Goal: Answer question/provide support: Share knowledge or assist other users

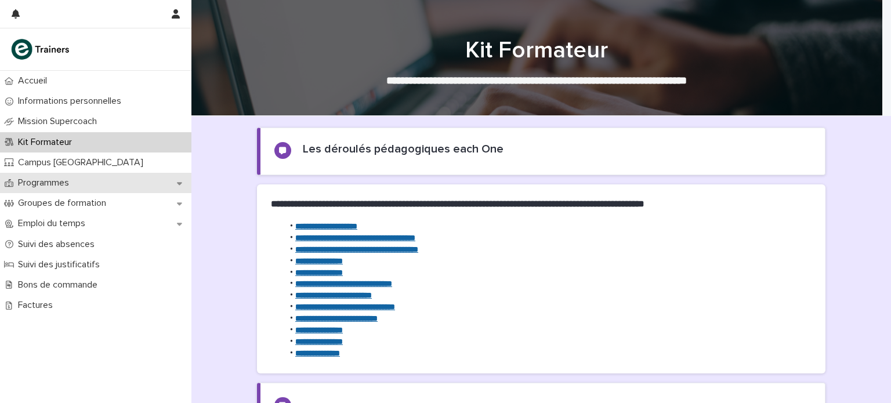
click at [113, 190] on div "Programmes" at bounding box center [95, 183] width 191 height 20
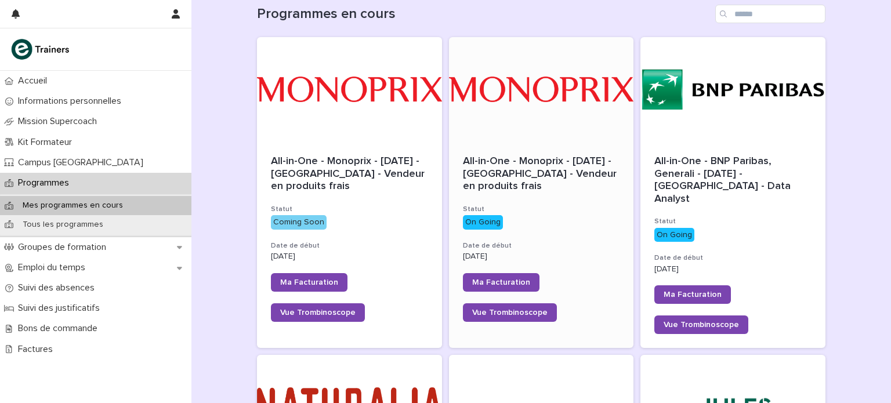
scroll to position [132, 0]
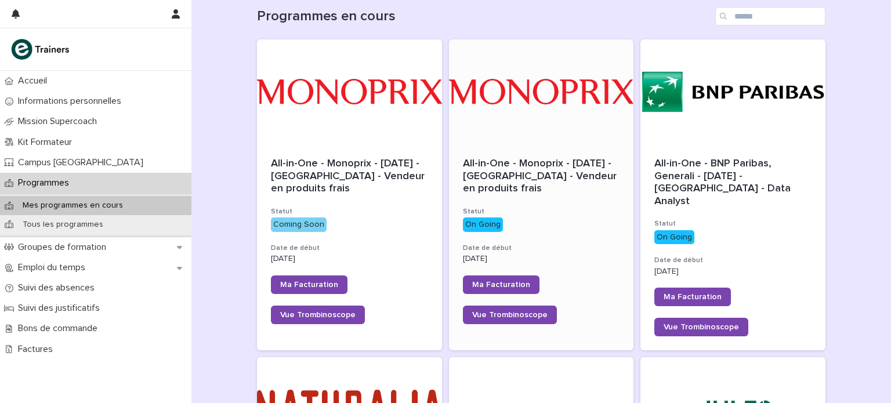
click at [530, 161] on span "All-in-One - Monoprix - 23 - Juillet 2025 - Île-de-France - Vendeur en produits…" at bounding box center [541, 175] width 157 height 35
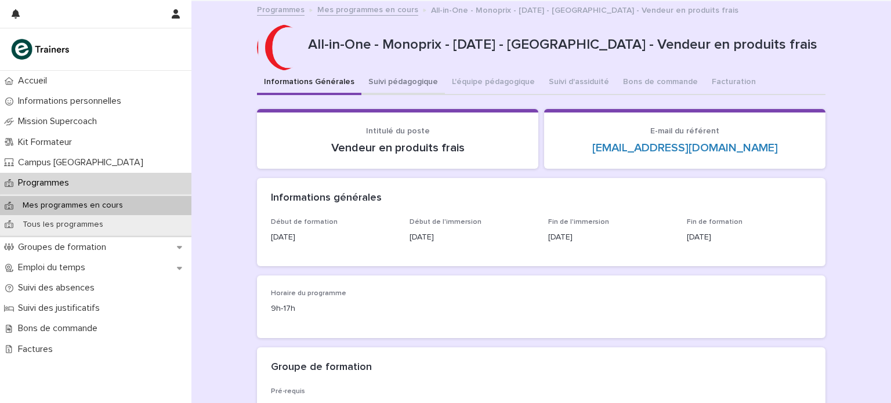
click at [397, 85] on button "Suivi pédagogique" at bounding box center [403, 83] width 84 height 24
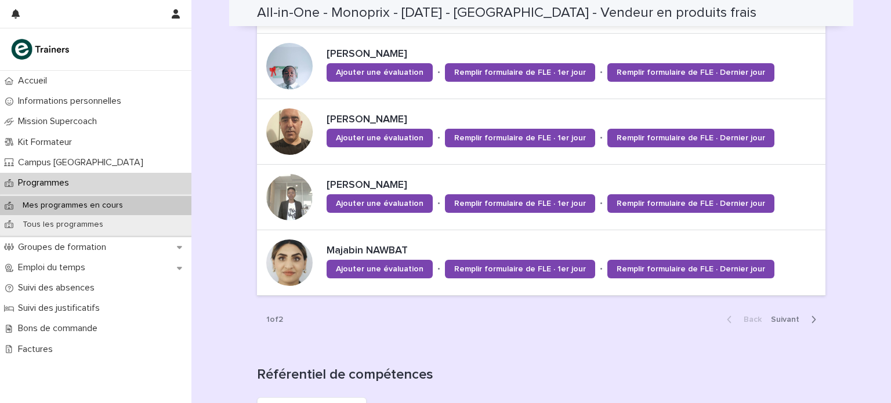
scroll to position [928, 0]
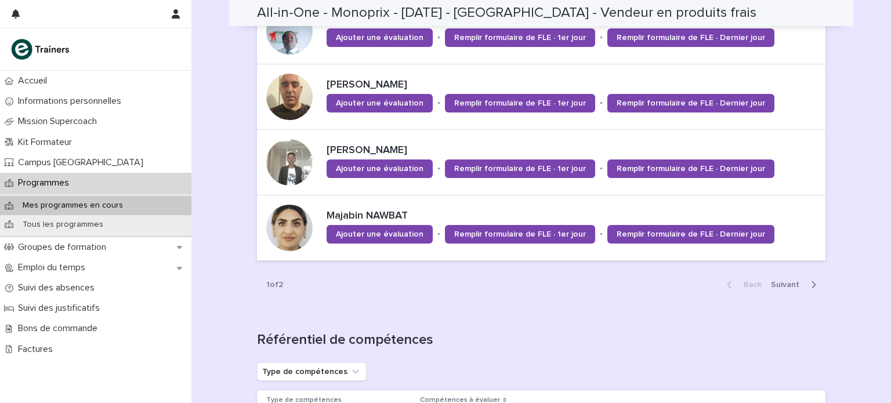
click at [780, 287] on div "Back Next" at bounding box center [772, 284] width 108 height 29
click at [786, 282] on span "Next" at bounding box center [788, 285] width 35 height 8
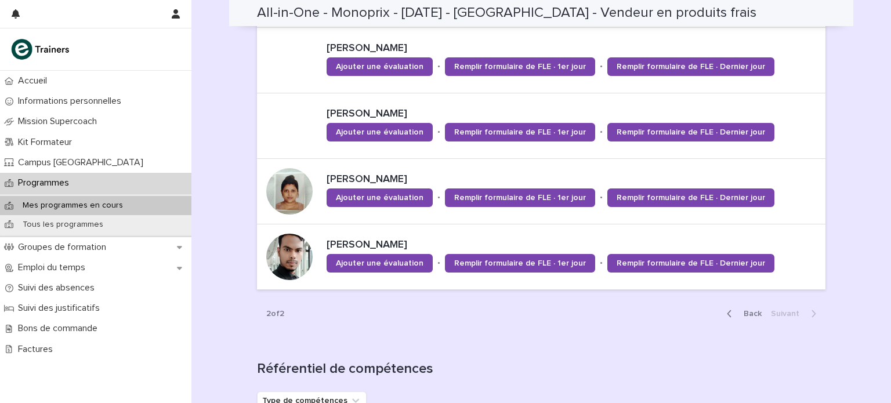
scroll to position [760, 0]
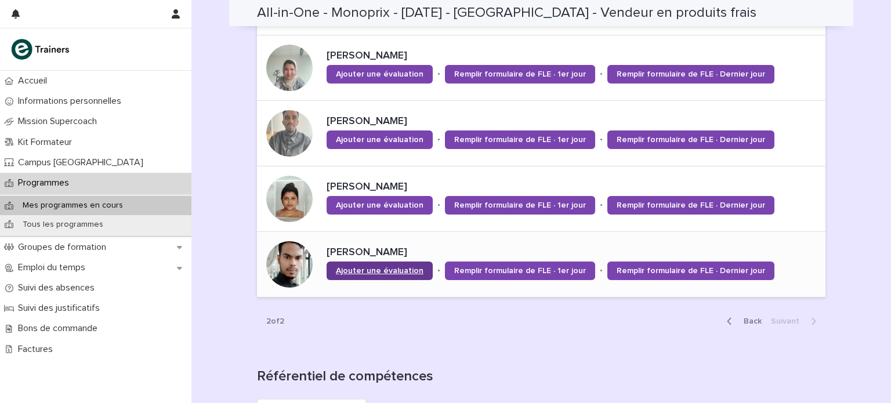
click at [371, 270] on span "Ajouter une évaluation" at bounding box center [380, 271] width 88 height 8
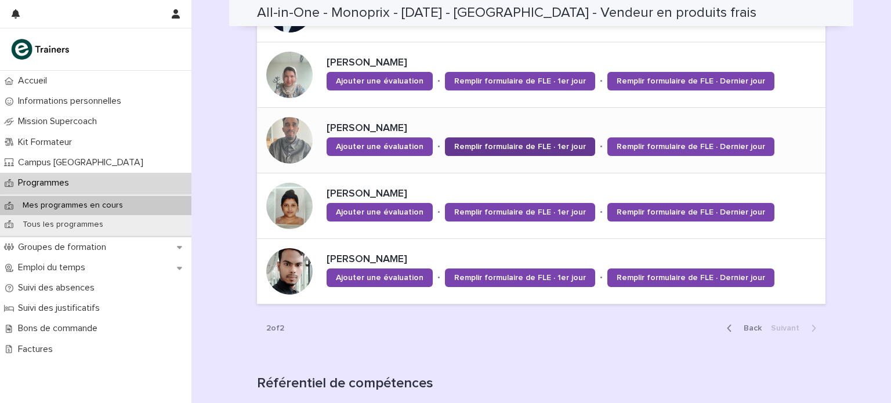
scroll to position [751, 0]
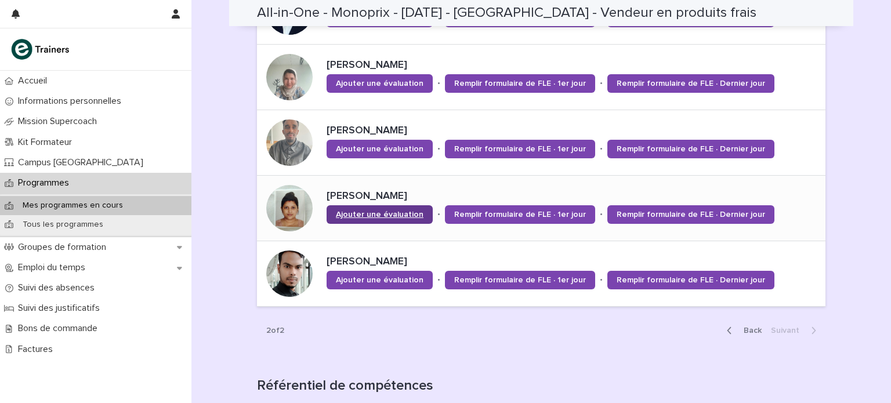
click at [391, 211] on span "Ajouter une évaluation" at bounding box center [380, 215] width 88 height 8
click at [379, 148] on span "Ajouter une évaluation" at bounding box center [380, 149] width 88 height 8
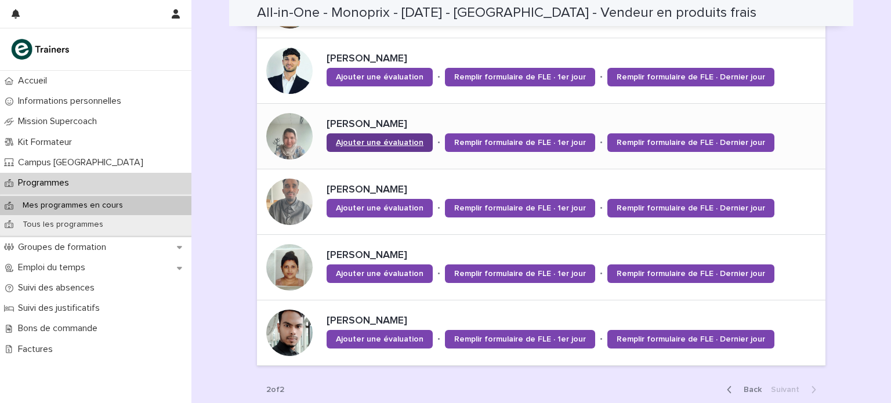
click at [385, 139] on span "Ajouter une évaluation" at bounding box center [380, 143] width 88 height 8
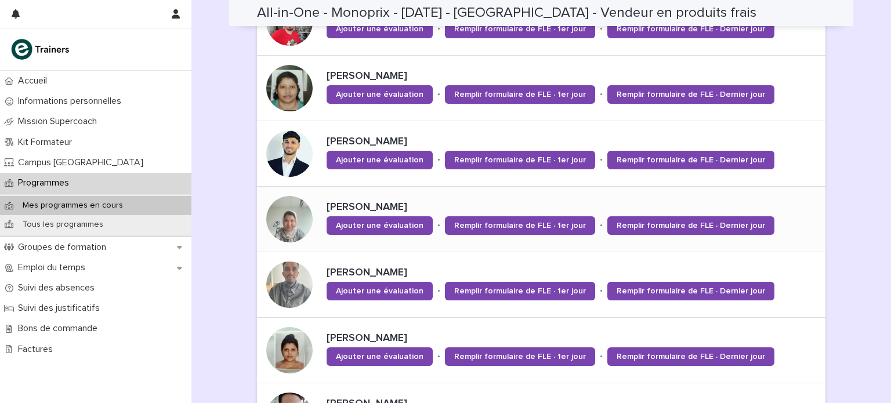
scroll to position [608, 0]
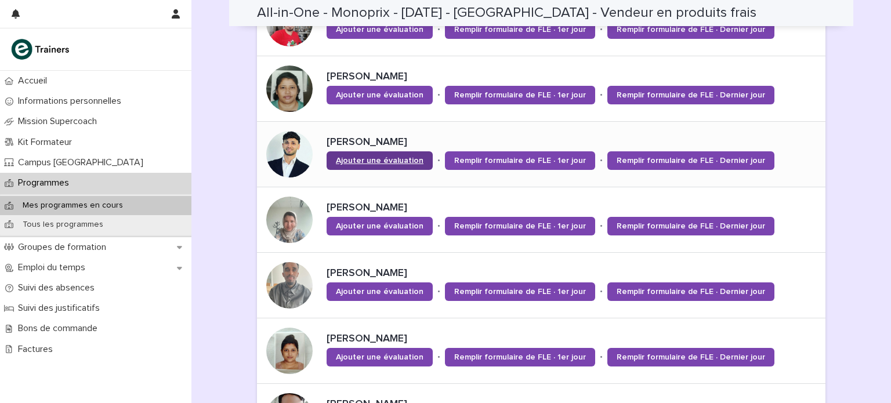
click at [386, 162] on span "Ajouter une évaluation" at bounding box center [380, 161] width 88 height 8
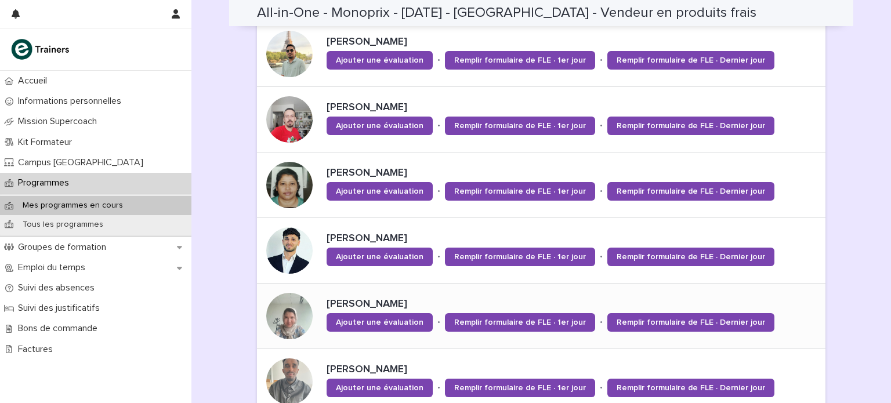
scroll to position [510, 0]
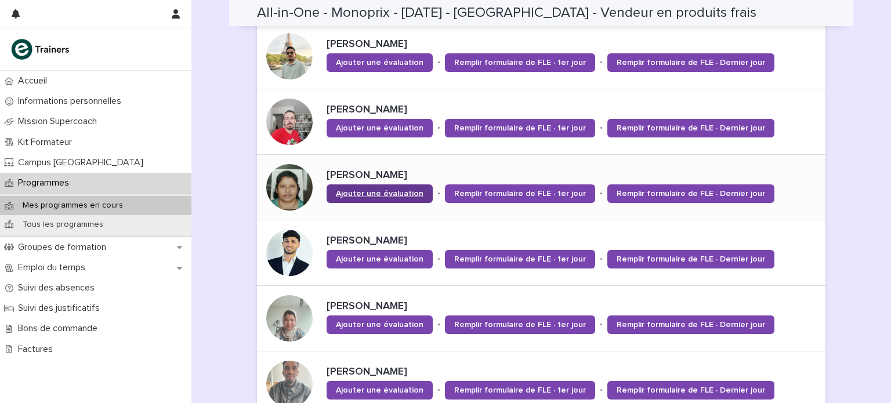
click at [404, 195] on span "Ajouter une évaluation" at bounding box center [380, 194] width 88 height 8
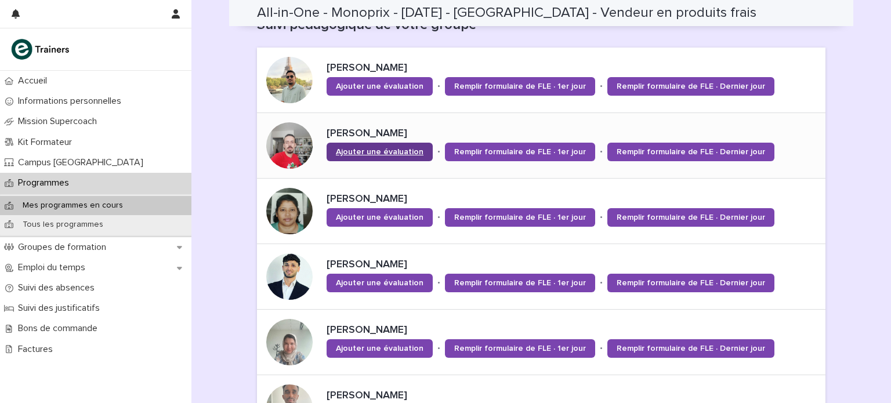
scroll to position [476, 0]
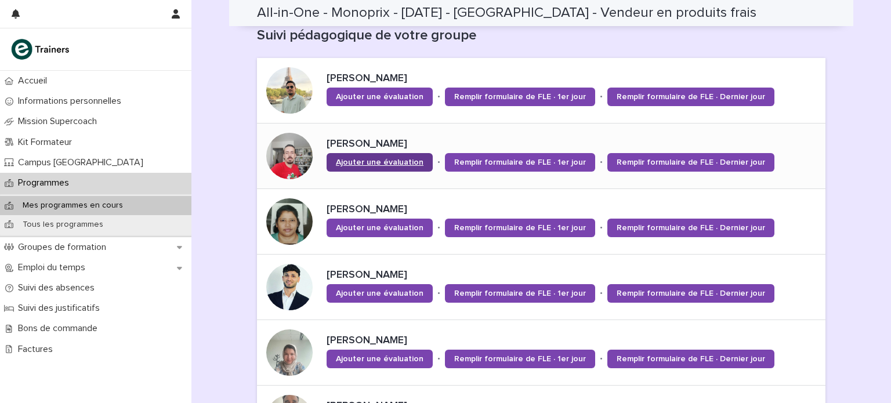
click at [374, 160] on span "Ajouter une évaluation" at bounding box center [380, 162] width 88 height 8
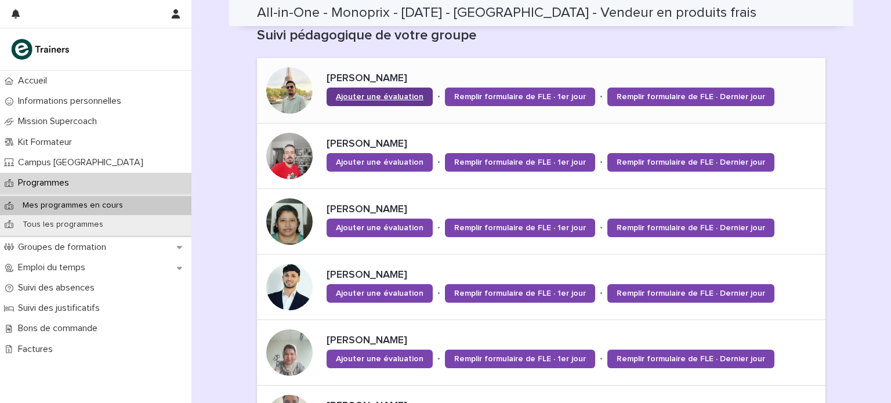
click at [401, 99] on span "Ajouter une évaluation" at bounding box center [380, 97] width 88 height 8
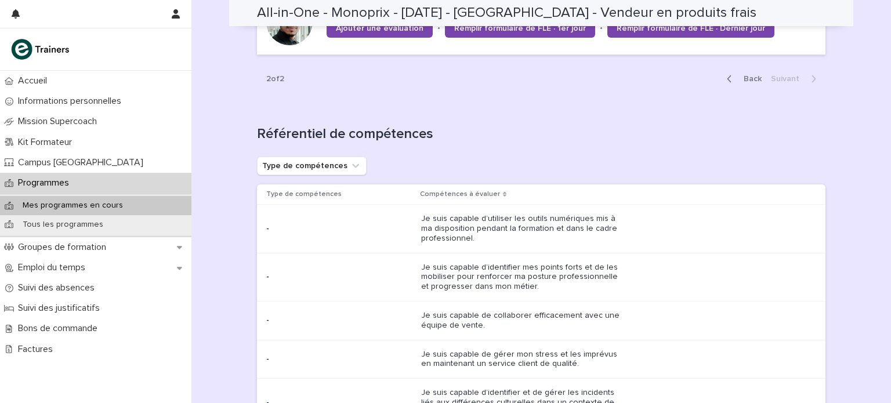
scroll to position [1019, 0]
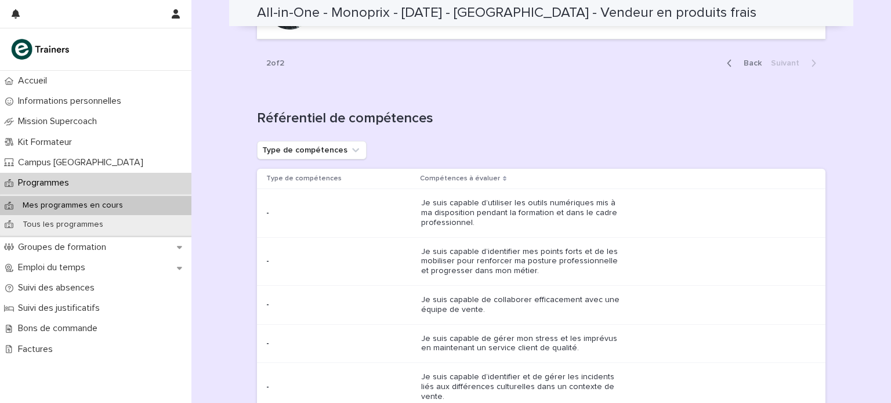
click at [747, 59] on span "Back" at bounding box center [749, 63] width 25 height 8
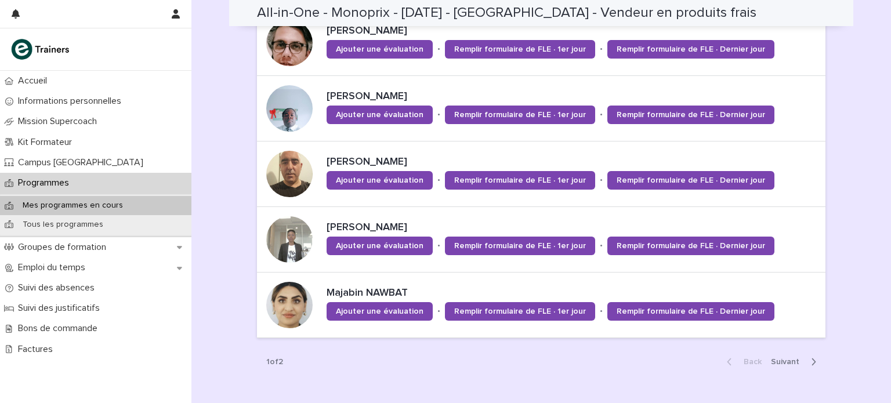
scroll to position [853, 0]
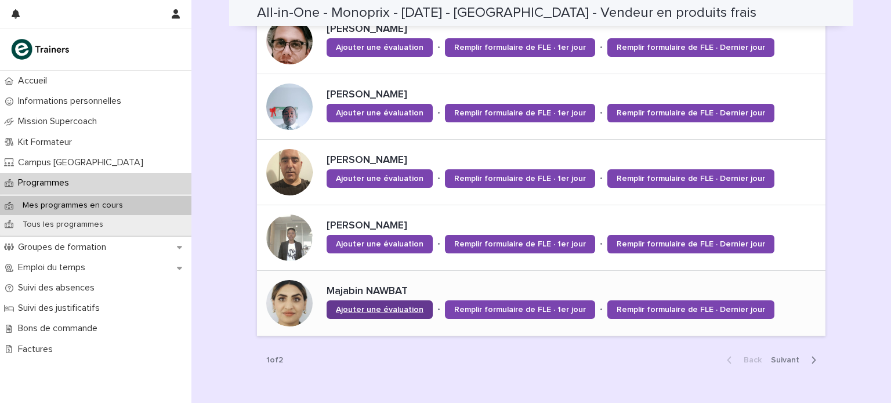
click at [396, 306] on span "Ajouter une évaluation" at bounding box center [380, 310] width 88 height 8
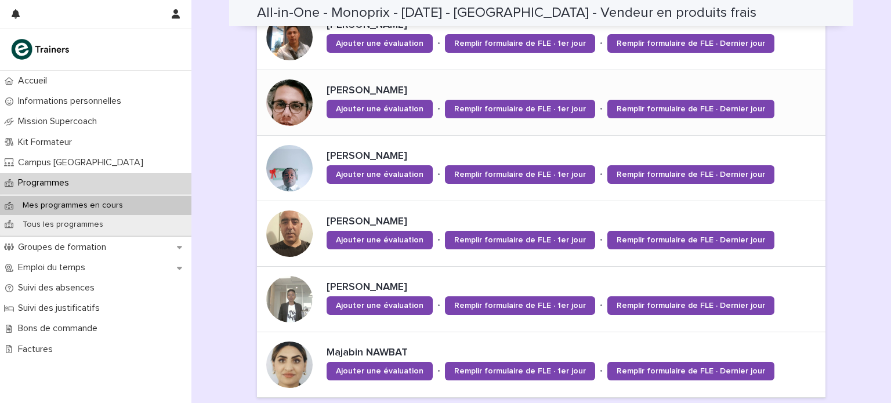
scroll to position [791, 0]
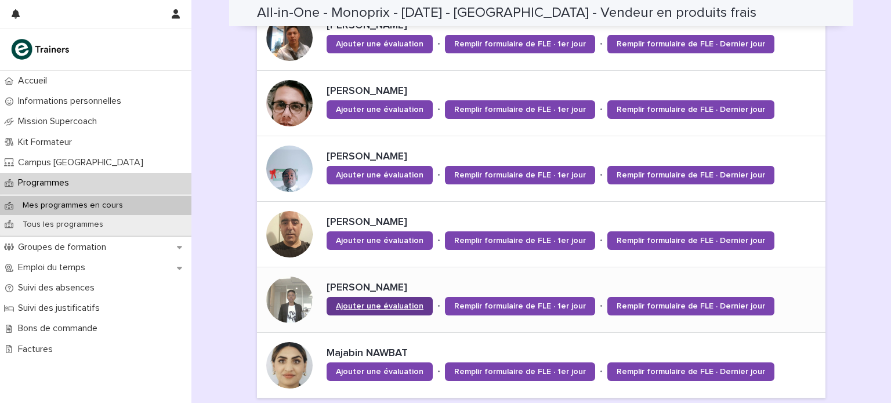
click at [353, 297] on link "Ajouter une évaluation" at bounding box center [380, 306] width 106 height 19
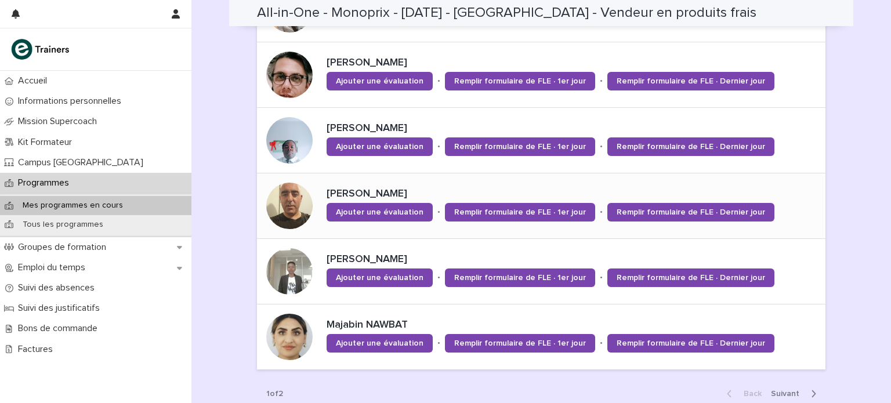
scroll to position [820, 0]
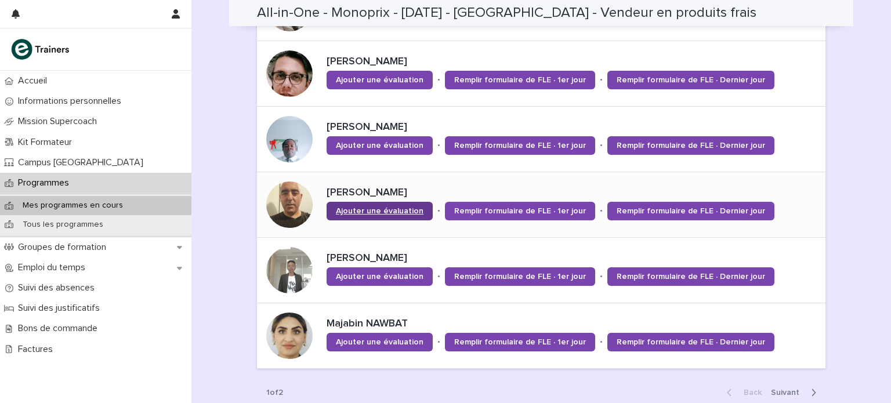
click at [383, 209] on span "Ajouter une évaluation" at bounding box center [380, 211] width 88 height 8
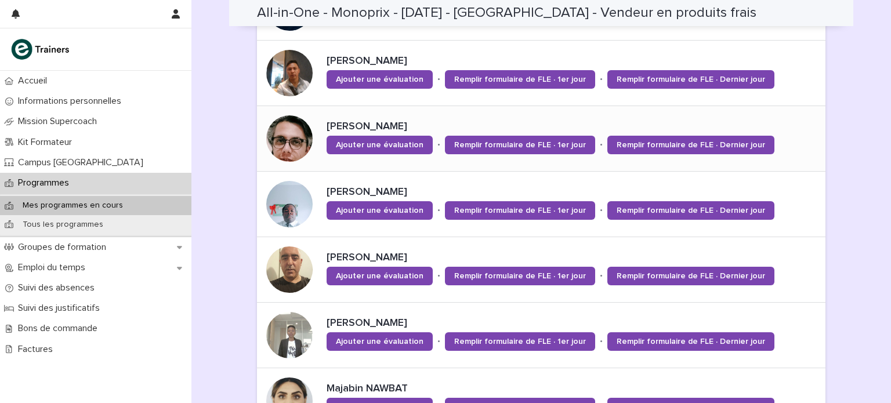
scroll to position [730, 0]
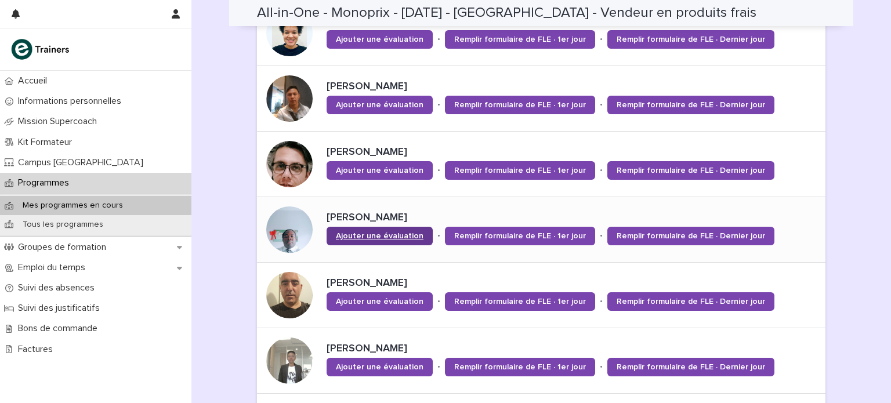
click at [371, 234] on span "Ajouter une évaluation" at bounding box center [380, 236] width 88 height 8
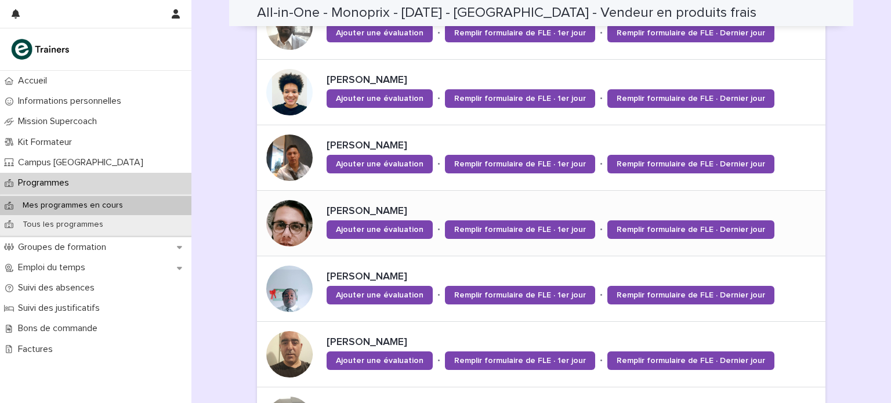
scroll to position [660, 0]
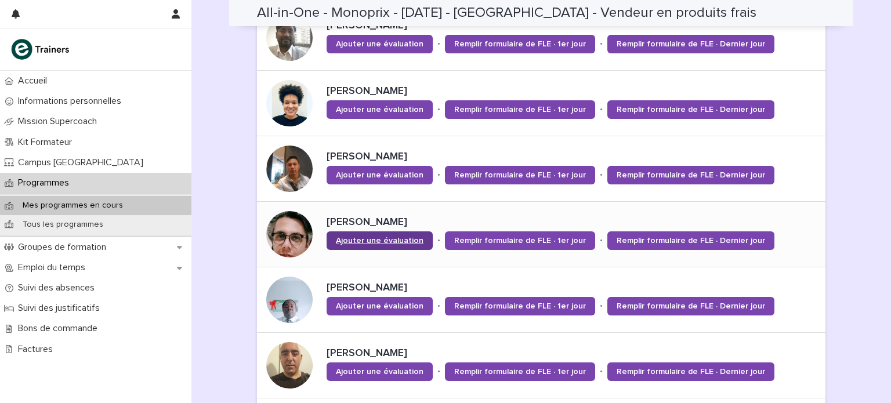
click at [369, 238] on span "Ajouter une évaluation" at bounding box center [380, 241] width 88 height 8
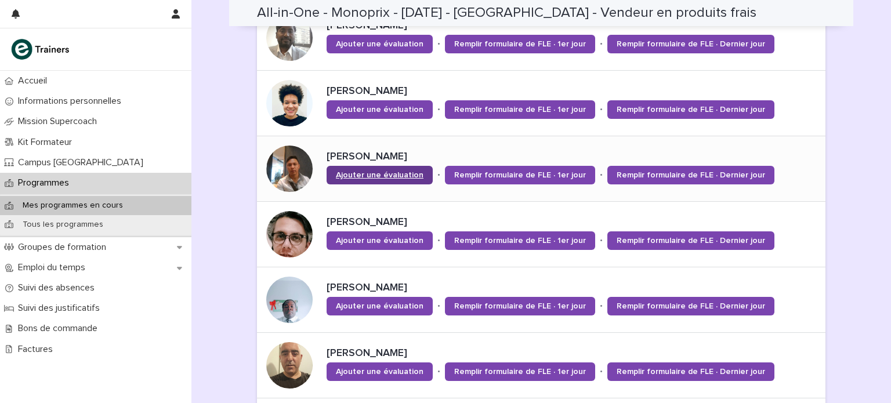
click at [387, 175] on span "Ajouter une évaluation" at bounding box center [380, 175] width 88 height 8
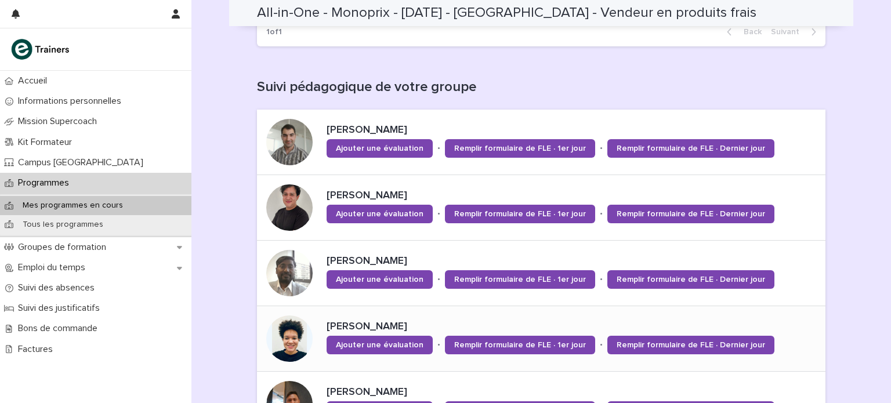
scroll to position [421, 0]
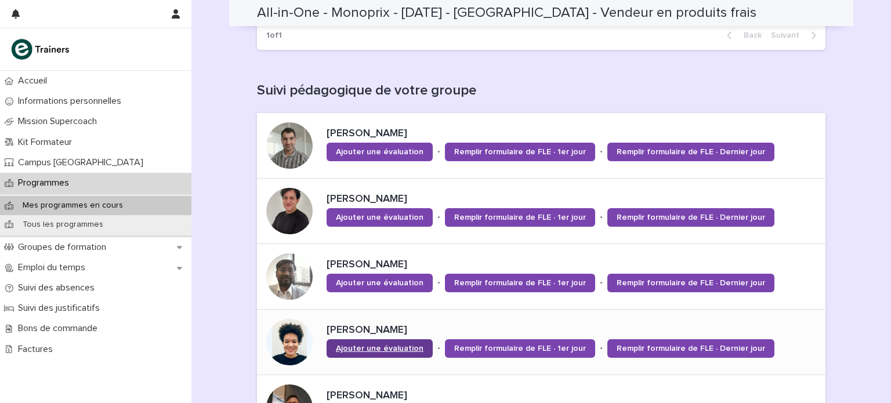
click at [347, 349] on span "Ajouter une évaluation" at bounding box center [380, 349] width 88 height 8
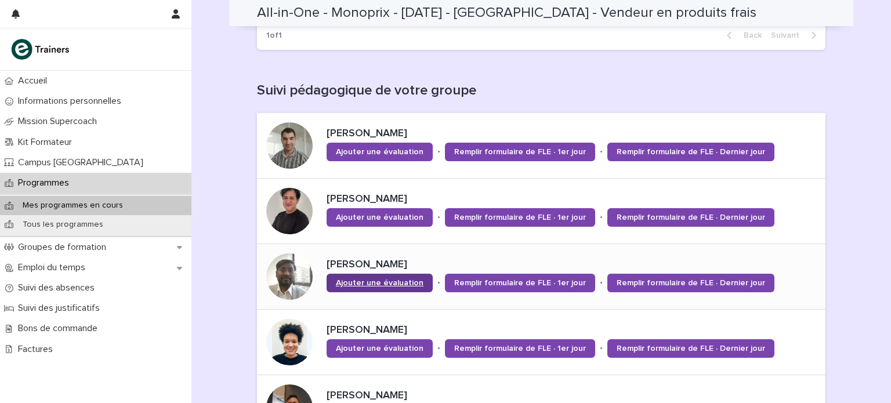
click at [341, 280] on span "Ajouter une évaluation" at bounding box center [380, 283] width 88 height 8
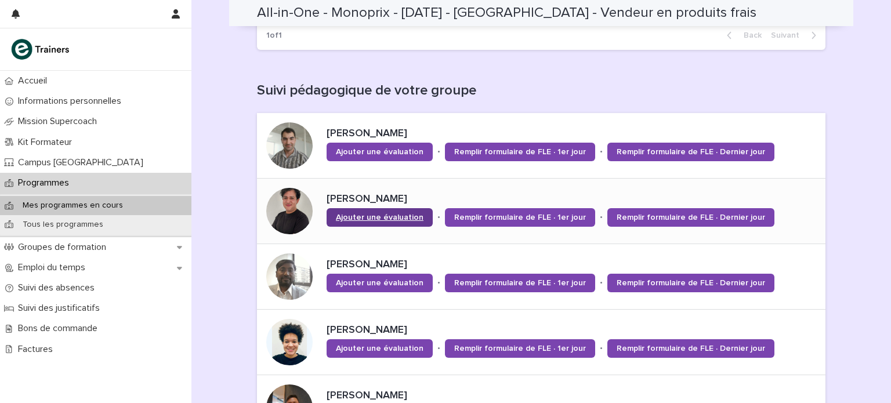
click at [348, 208] on link "Ajouter une évaluation" at bounding box center [380, 217] width 106 height 19
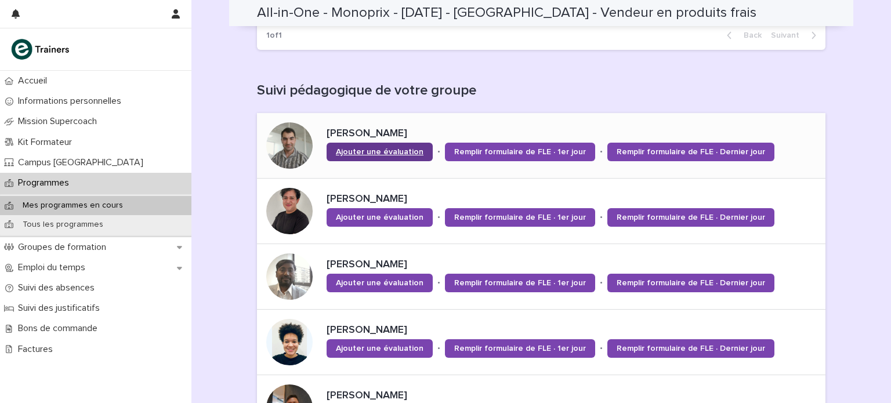
click at [386, 143] on link "Ajouter une évaluation" at bounding box center [380, 152] width 106 height 19
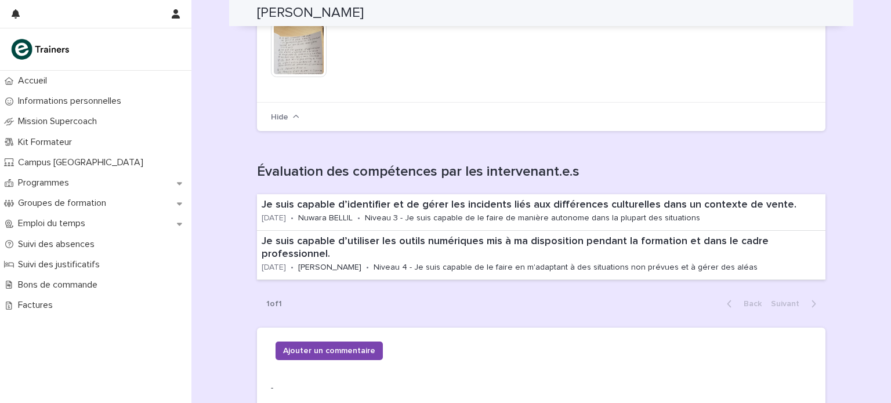
scroll to position [250, 0]
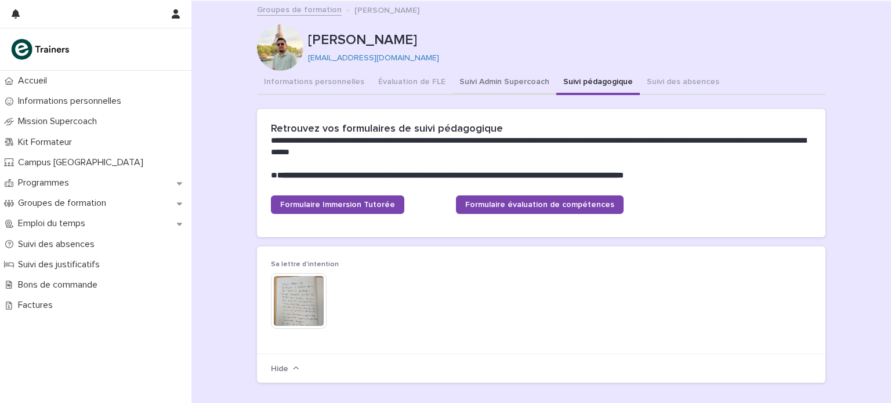
click at [514, 74] on button "Suivi Admin Supercoach" at bounding box center [504, 83] width 104 height 24
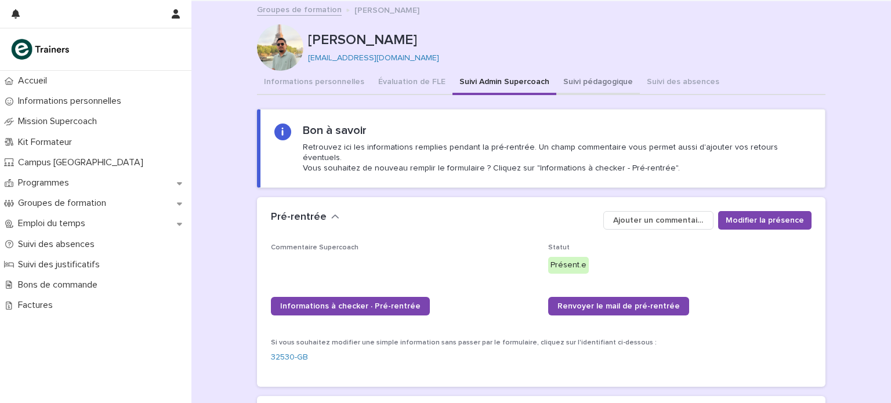
click at [560, 81] on button "Suivi pédagogique" at bounding box center [598, 83] width 84 height 24
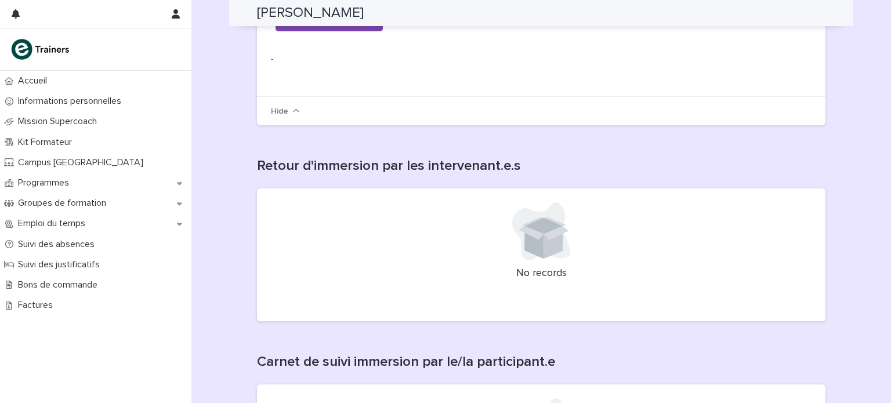
scroll to position [457, 0]
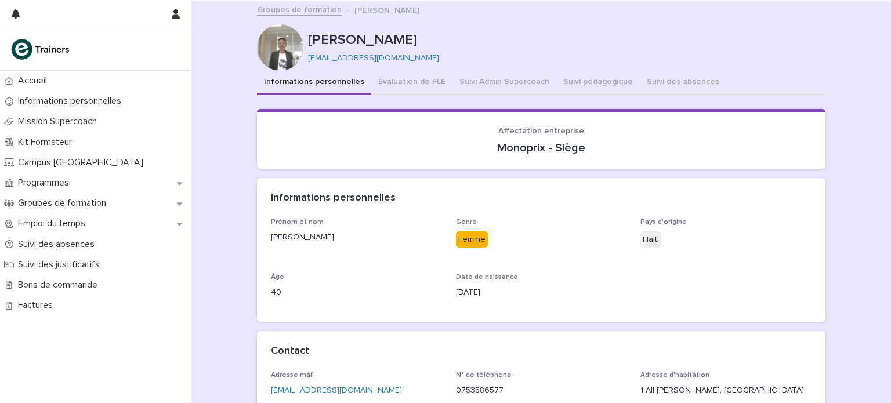
click at [343, 83] on button "Informations personnelles" at bounding box center [314, 83] width 114 height 24
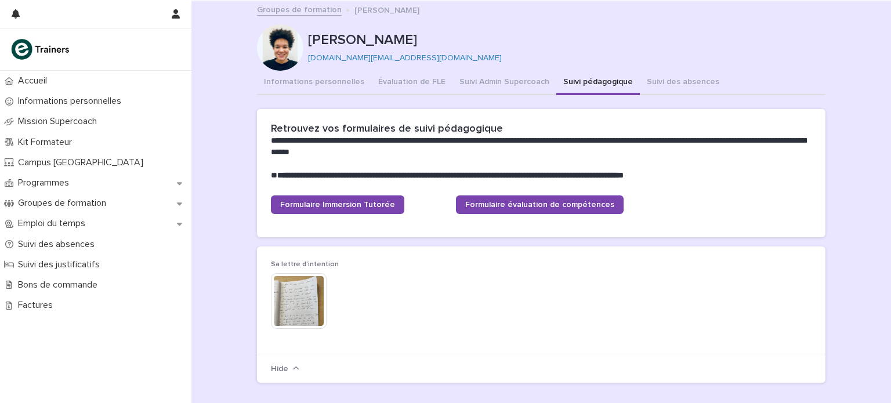
click at [277, 301] on img at bounding box center [299, 301] width 56 height 56
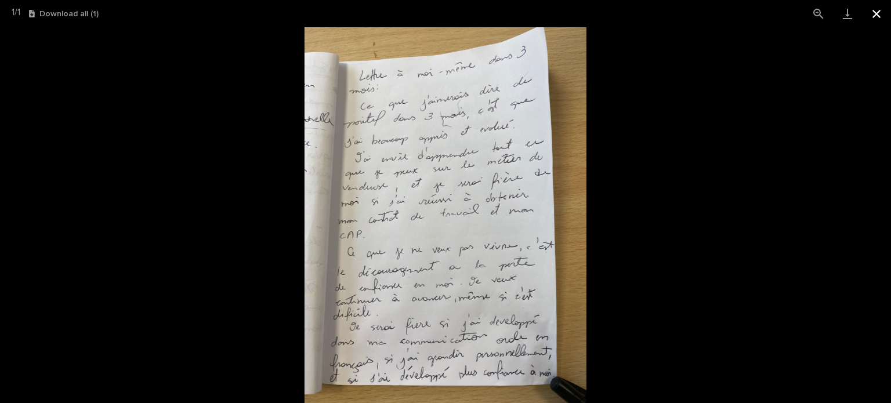
click at [879, 17] on button "Close gallery" at bounding box center [876, 13] width 29 height 27
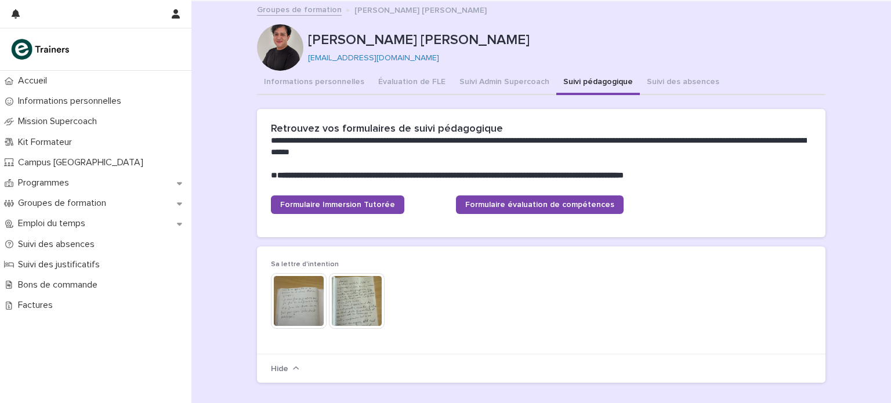
click at [306, 292] on img at bounding box center [299, 301] width 56 height 56
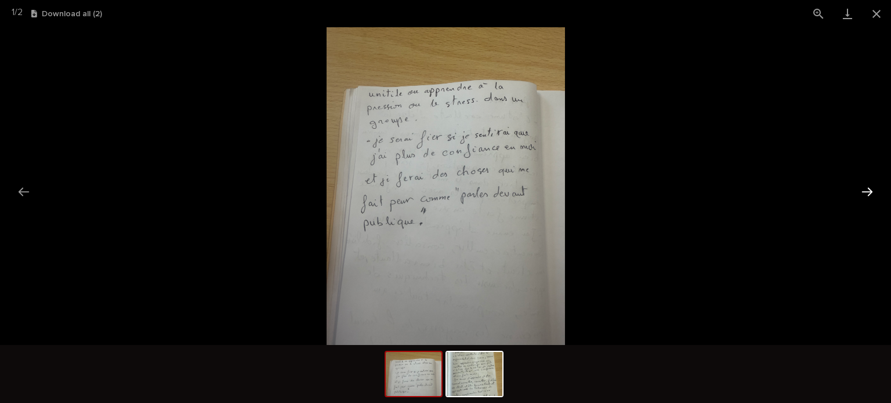
click at [865, 190] on button "Next slide" at bounding box center [867, 191] width 24 height 23
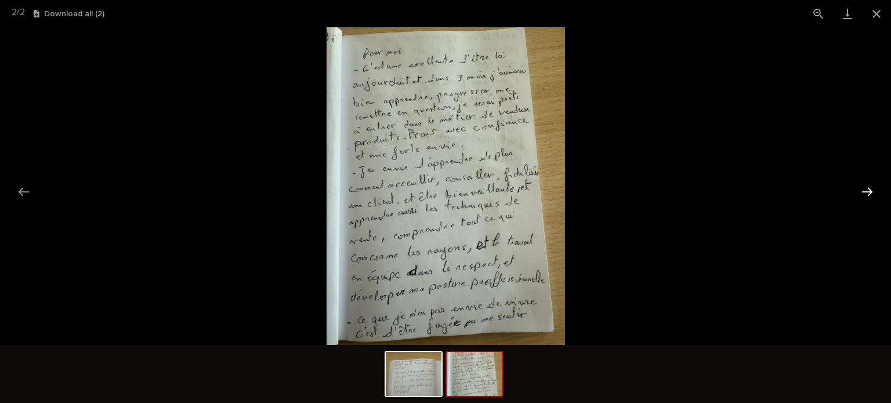
click at [865, 190] on button "Next slide" at bounding box center [867, 191] width 24 height 23
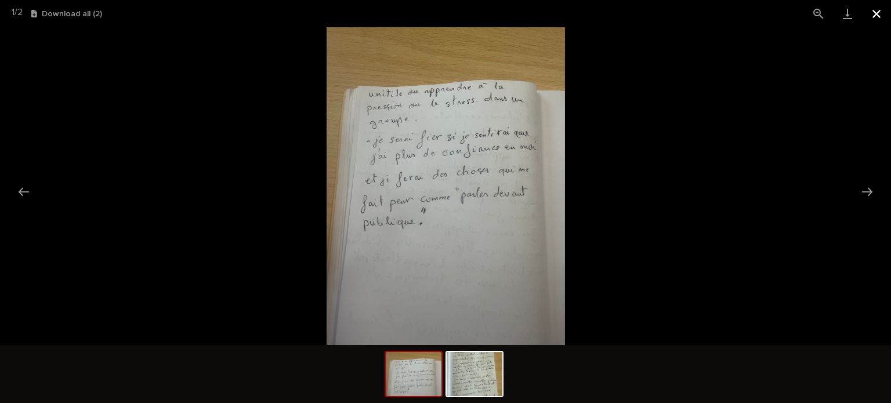
click at [874, 10] on button "Close gallery" at bounding box center [876, 13] width 29 height 27
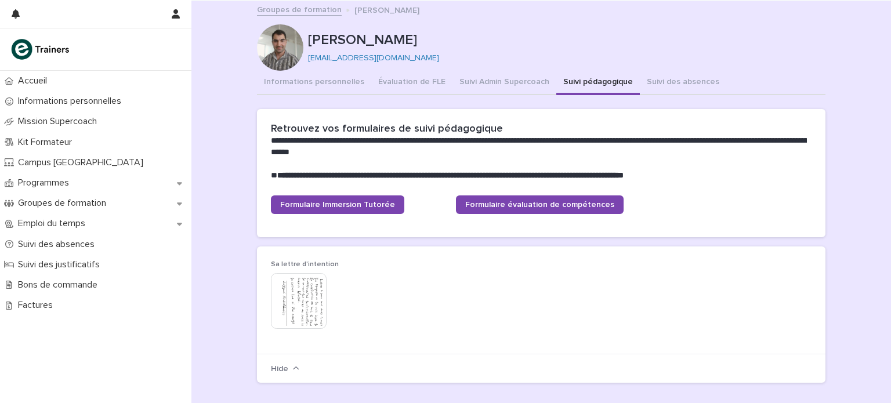
click at [304, 278] on img at bounding box center [299, 301] width 56 height 56
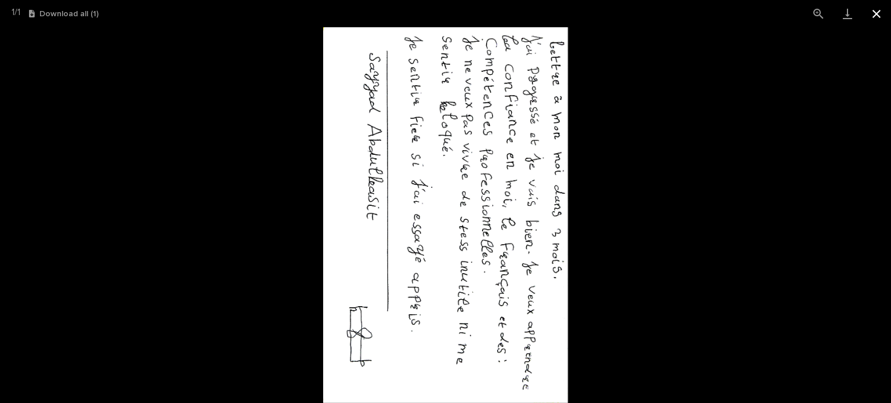
click at [879, 12] on button "Close gallery" at bounding box center [876, 13] width 29 height 27
